Goal: Find specific page/section: Find specific page/section

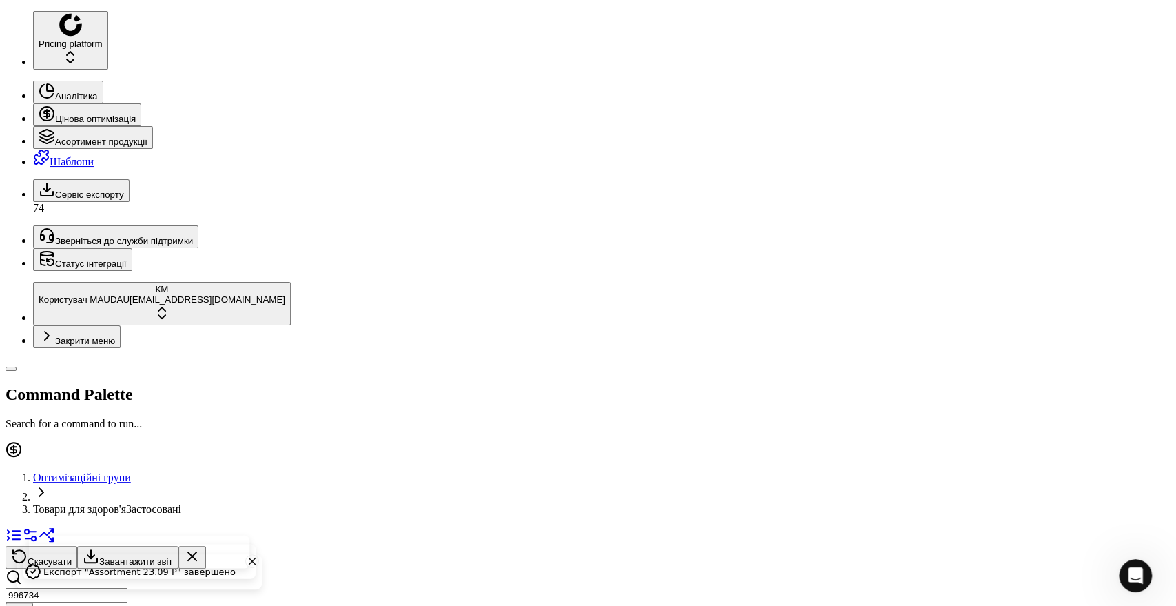
drag, startPoint x: 0, startPoint y: 0, endPoint x: 61, endPoint y: 40, distance: 73.2
click at [61, 568] on div "996734" at bounding box center [588, 596] width 1165 height 56
paste input "789109"
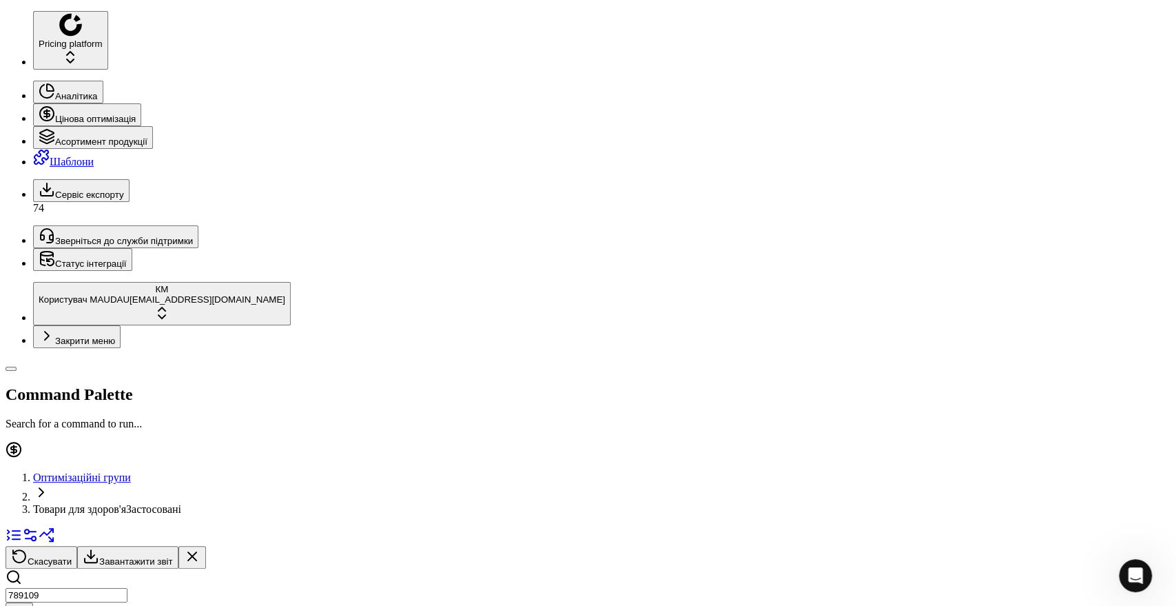
paste input "690662"
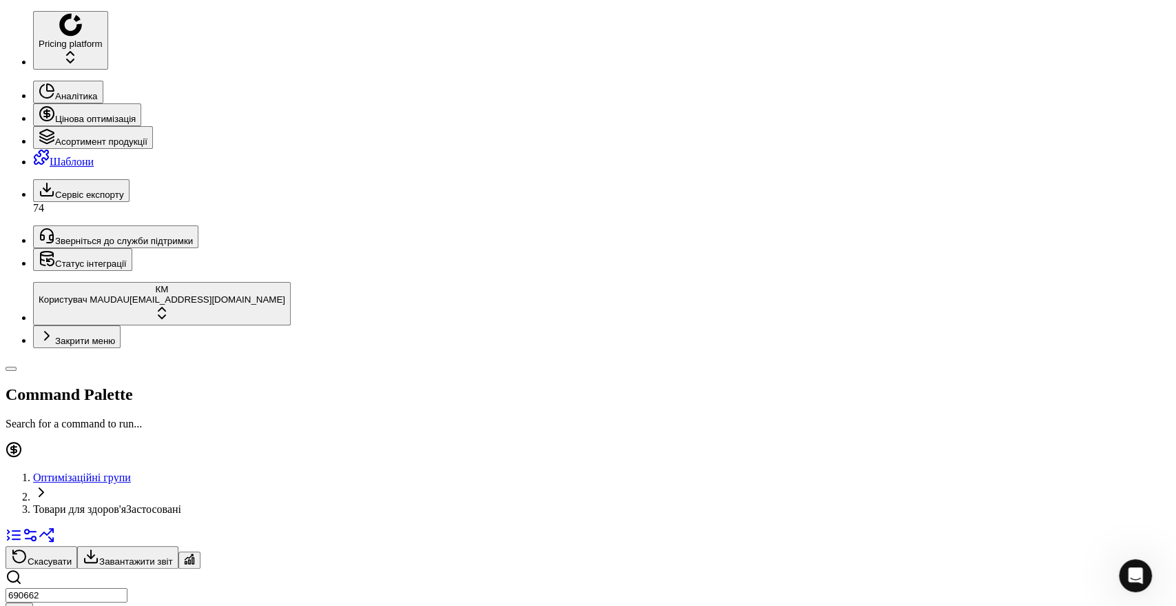
click at [34, 45] on div "Pricing platform Аналітика Цінова оптимізація Асортимент продукції Шаблони Серв…" at bounding box center [588, 504] width 1165 height 986
paste input "1314247"
type input "1314247"
